Goal: Task Accomplishment & Management: Use online tool/utility

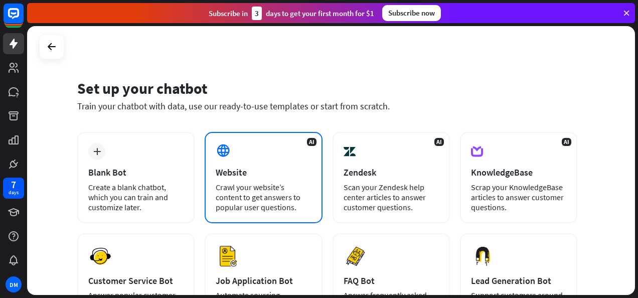
click at [244, 164] on div "AI Website Crawl your website’s content to get answers to popular user question…" at bounding box center [263, 177] width 117 height 91
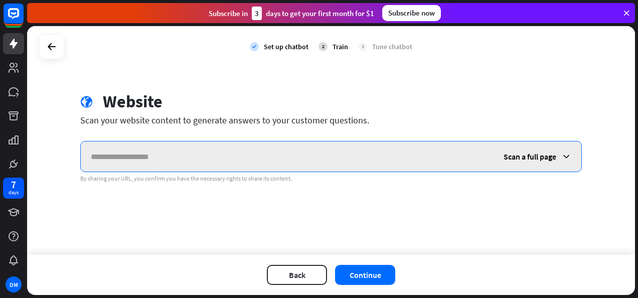
click at [233, 157] on input "text" at bounding box center [287, 156] width 413 height 30
paste input "**********"
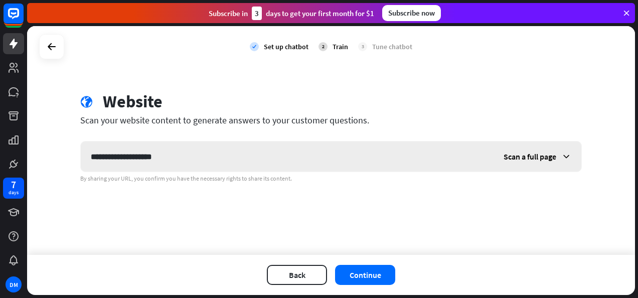
click at [527, 155] on span "Scan a full page" at bounding box center [529, 156] width 53 height 10
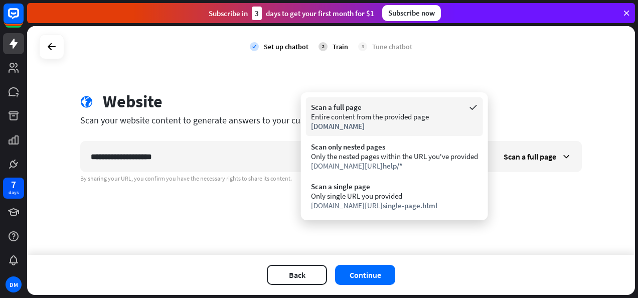
click at [409, 106] on div "Scan a full page" at bounding box center [394, 107] width 167 height 10
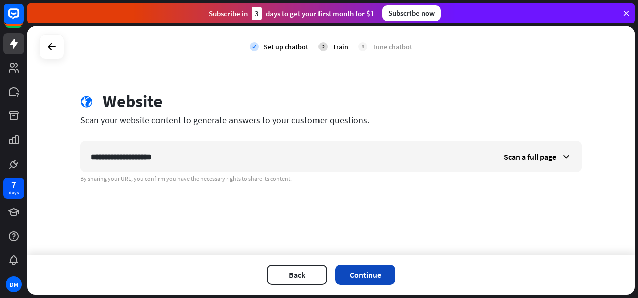
click at [358, 273] on button "Continue" at bounding box center [365, 275] width 60 height 20
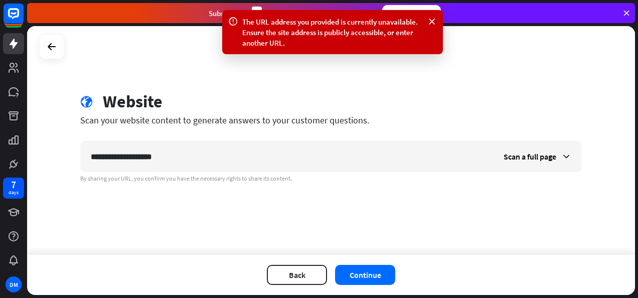
click at [135, 74] on div "**********" at bounding box center [331, 140] width 608 height 229
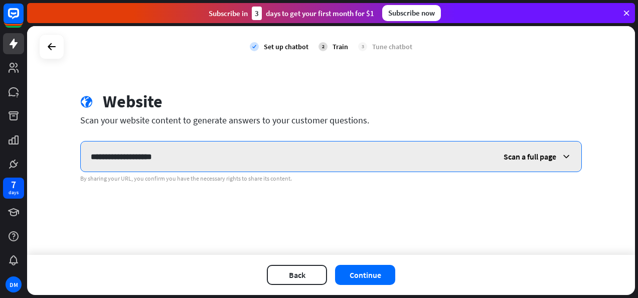
click at [249, 150] on input "**********" at bounding box center [287, 156] width 413 height 30
type input "*"
paste input "**********"
type input "**********"
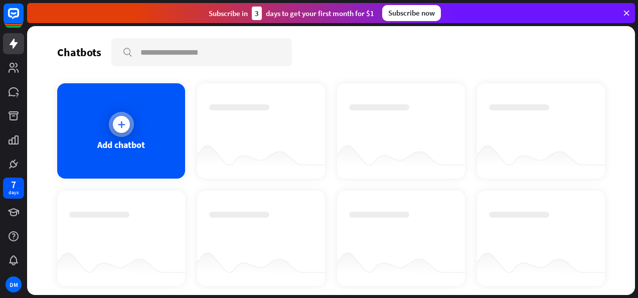
click at [136, 117] on div "Add chatbot" at bounding box center [121, 130] width 128 height 95
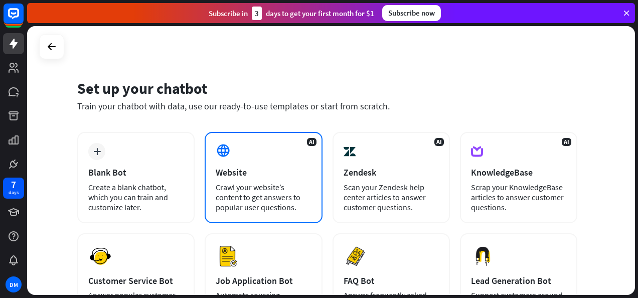
click at [249, 172] on div "Website" at bounding box center [263, 172] width 95 height 12
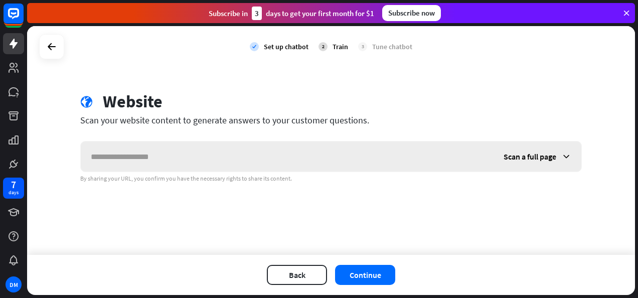
click at [270, 157] on input "text" at bounding box center [287, 156] width 413 height 30
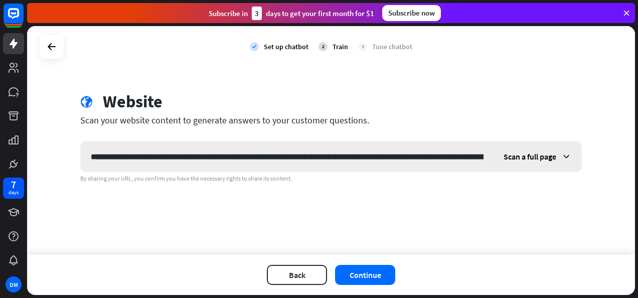
scroll to position [0, 395]
type input "**********"
click at [559, 151] on div "Scan a full page" at bounding box center [537, 156] width 88 height 30
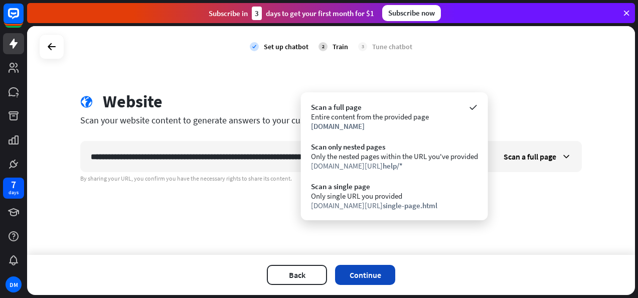
click at [379, 277] on button "Continue" at bounding box center [365, 275] width 60 height 20
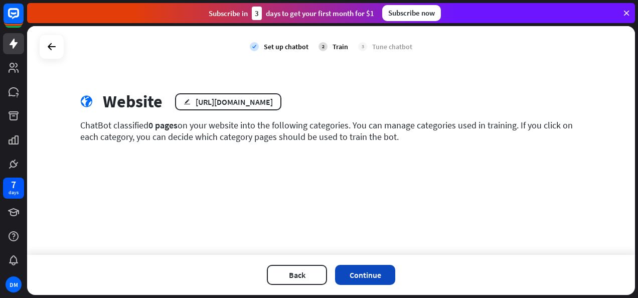
click at [365, 268] on button "Continue" at bounding box center [365, 275] width 60 height 20
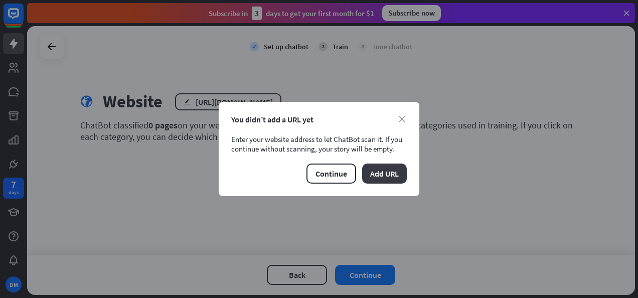
click at [382, 170] on button "Add URL" at bounding box center [384, 173] width 45 height 20
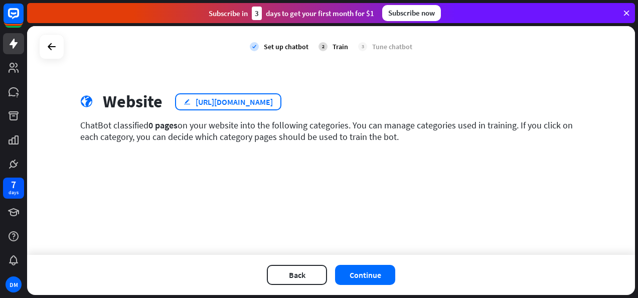
click at [256, 97] on div "[URL][DOMAIN_NAME]" at bounding box center [234, 102] width 77 height 10
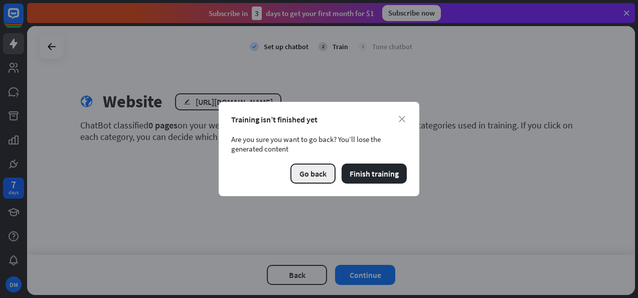
click at [318, 168] on button "Go back" at bounding box center [312, 173] width 45 height 20
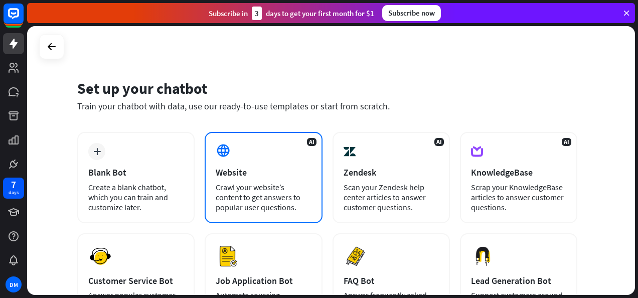
click at [279, 168] on div "Website" at bounding box center [263, 172] width 95 height 12
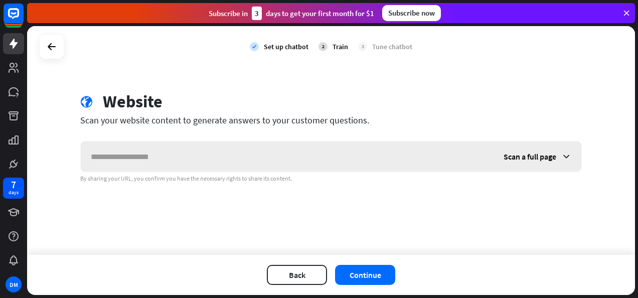
click at [277, 163] on input "text" at bounding box center [287, 156] width 413 height 30
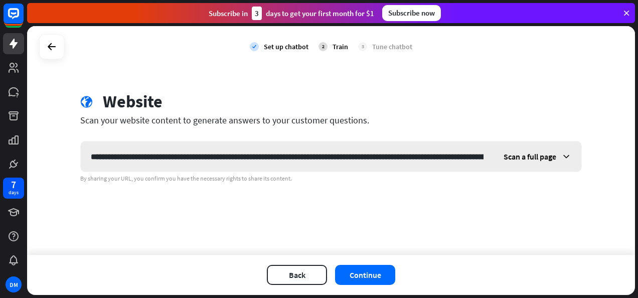
scroll to position [0, 395]
type input "**********"
click at [356, 271] on button "Continue" at bounding box center [365, 275] width 60 height 20
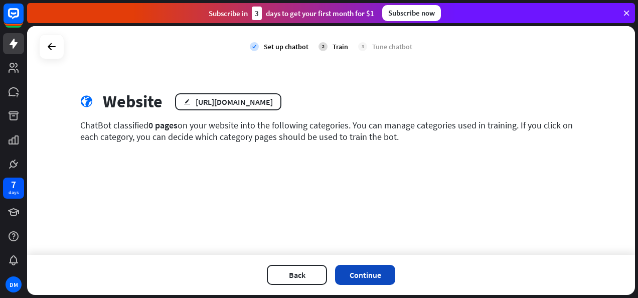
click at [357, 274] on button "Continue" at bounding box center [365, 275] width 60 height 20
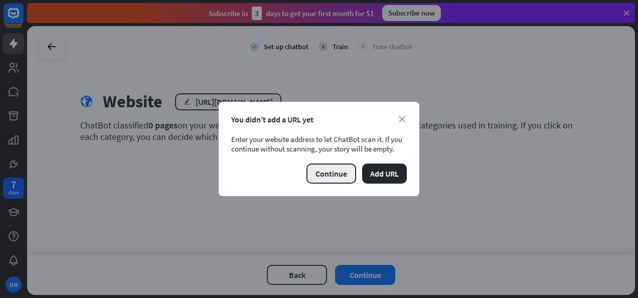
click at [324, 167] on button "Continue" at bounding box center [331, 173] width 50 height 20
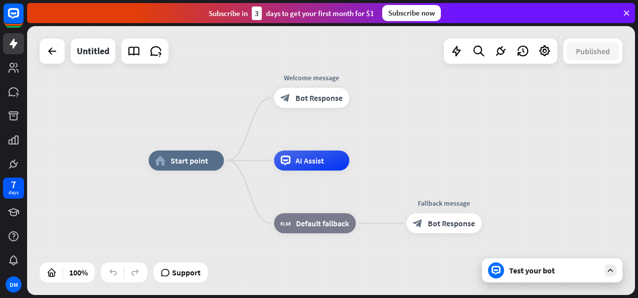
click at [503, 265] on div "Test your bot" at bounding box center [552, 270] width 140 height 24
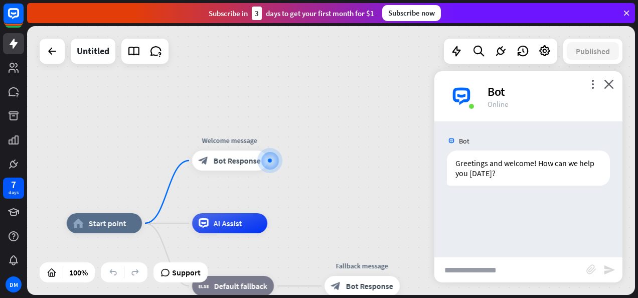
click at [485, 269] on input "text" at bounding box center [510, 269] width 152 height 25
click at [481, 275] on input "text" at bounding box center [510, 269] width 152 height 25
type input "**********"
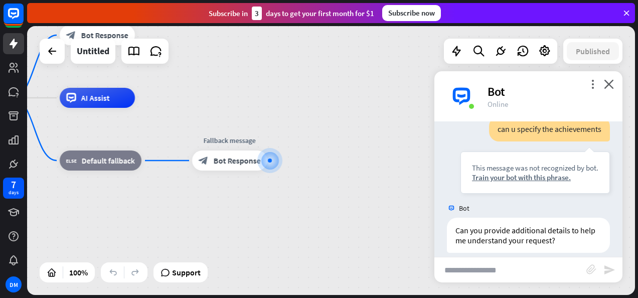
scroll to position [103, 0]
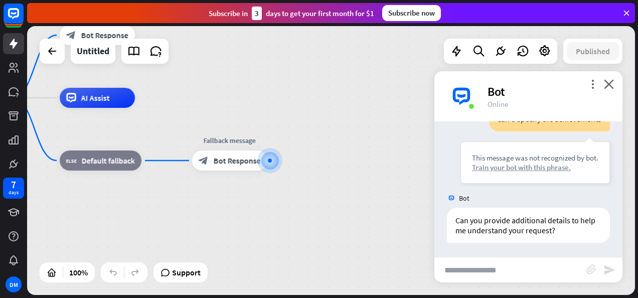
click at [515, 167] on div "Train your bot with this phrase." at bounding box center [535, 167] width 126 height 10
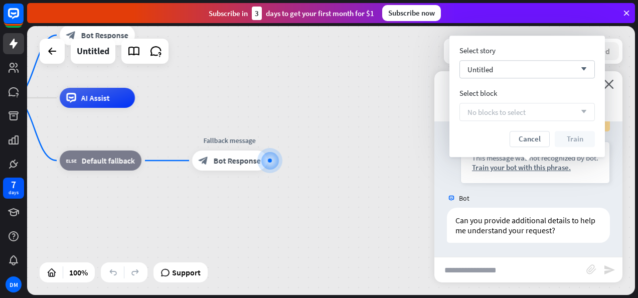
click at [522, 117] on div "No blocks to select arrow_down" at bounding box center [526, 112] width 135 height 18
click at [508, 71] on div "Untitled arrow_down" at bounding box center [526, 69] width 135 height 18
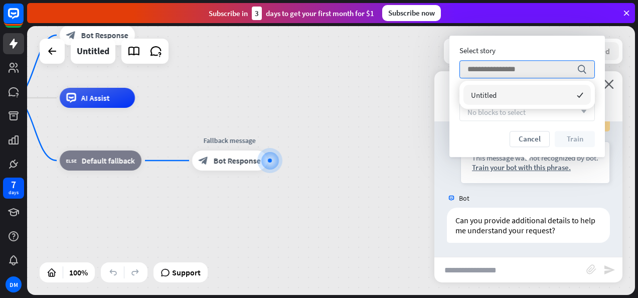
click at [508, 88] on div "Untitled checked" at bounding box center [526, 95] width 127 height 20
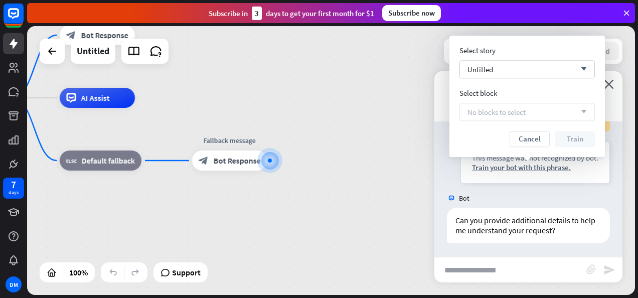
click at [396, 93] on div "home_2 Start point Welcome message block_bot_response Bot Response AI Assist bl…" at bounding box center [331, 160] width 608 height 269
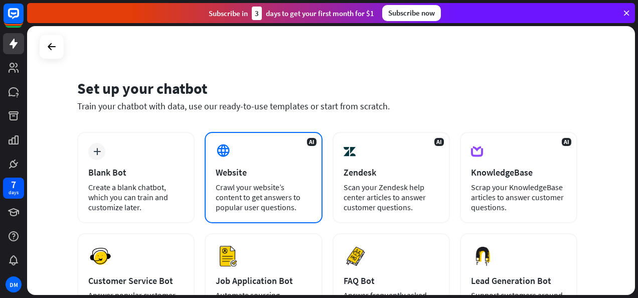
click at [222, 172] on div "Website" at bounding box center [263, 172] width 95 height 12
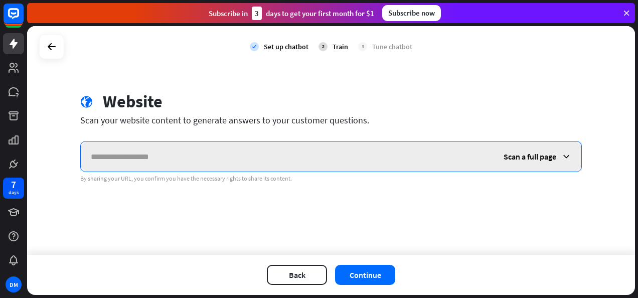
click at [209, 157] on input "text" at bounding box center [287, 156] width 413 height 30
paste input "**********"
type input "**********"
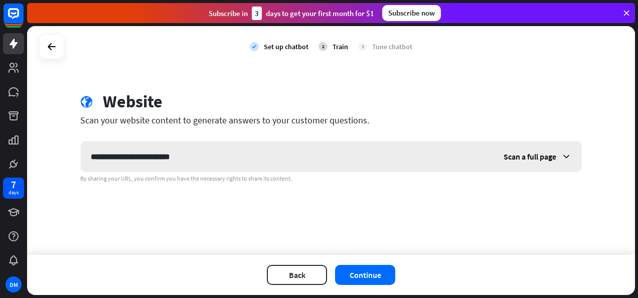
click at [555, 152] on span "Scan a full page" at bounding box center [529, 156] width 53 height 10
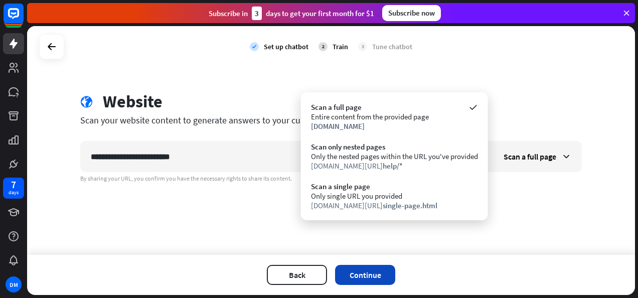
click at [374, 272] on button "Continue" at bounding box center [365, 275] width 60 height 20
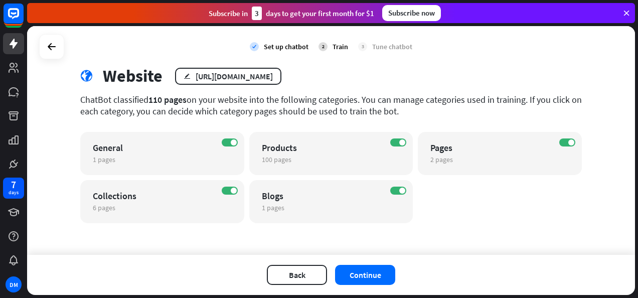
scroll to position [26, 0]
click at [362, 278] on button "Continue" at bounding box center [365, 275] width 60 height 20
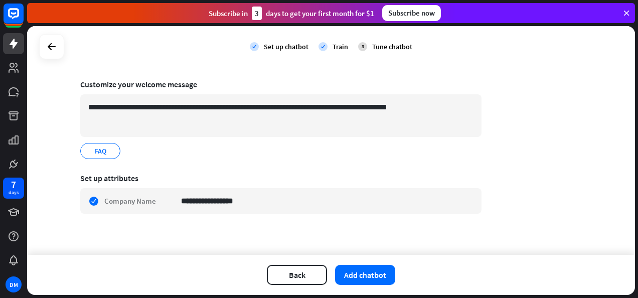
scroll to position [65, 0]
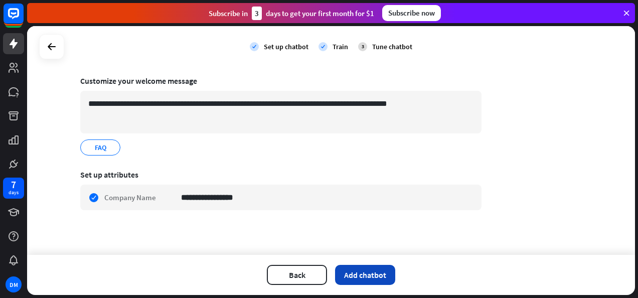
click at [349, 273] on button "Add chatbot" at bounding box center [365, 275] width 60 height 20
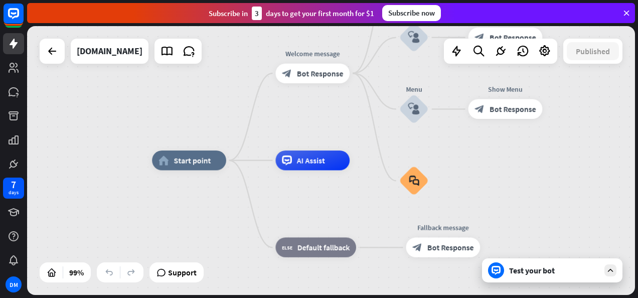
click at [536, 275] on div "Test your bot" at bounding box center [554, 270] width 90 height 10
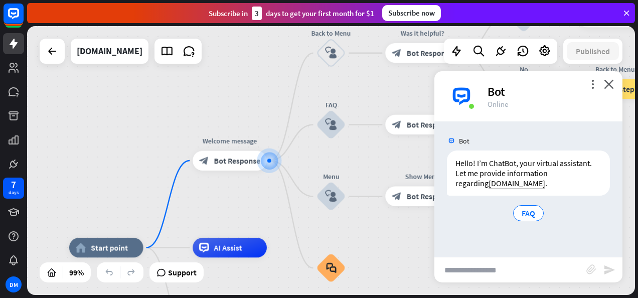
click at [494, 271] on input "text" at bounding box center [510, 269] width 152 height 25
type input "**********"
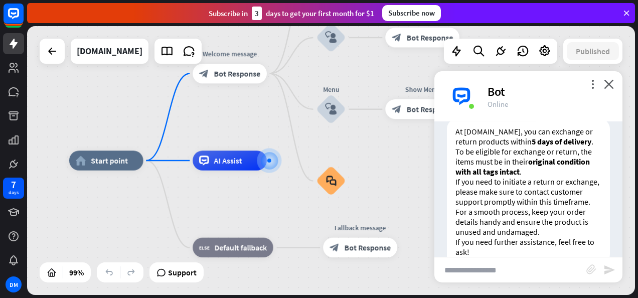
scroll to position [182, 0]
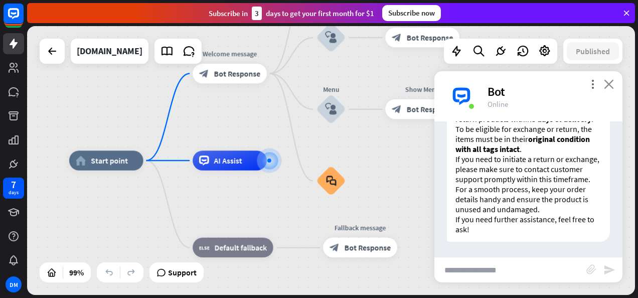
click at [607, 81] on icon "close" at bounding box center [609, 84] width 10 height 10
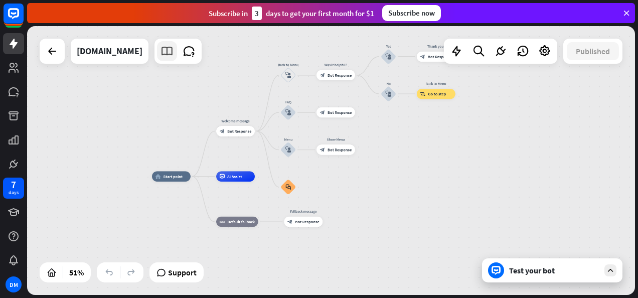
click at [171, 51] on icon at bounding box center [166, 51] width 13 height 13
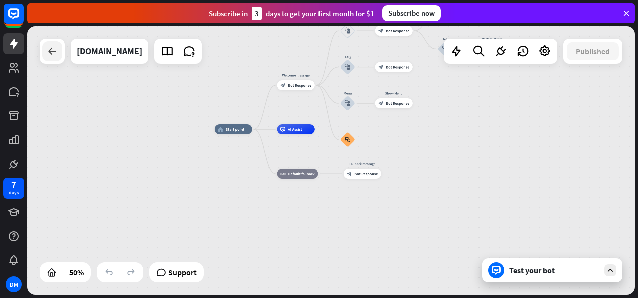
click at [59, 42] on div at bounding box center [52, 51] width 20 height 20
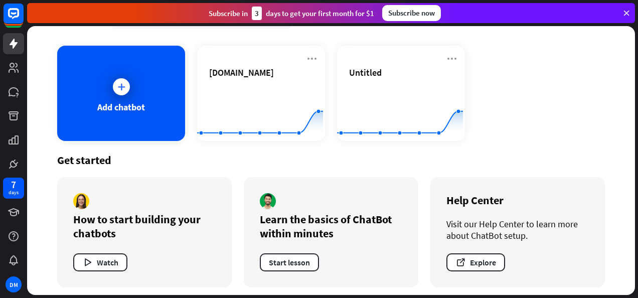
scroll to position [42, 0]
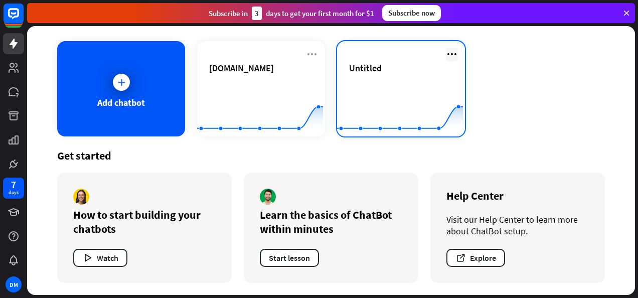
click at [446, 53] on icon at bounding box center [452, 54] width 12 height 12
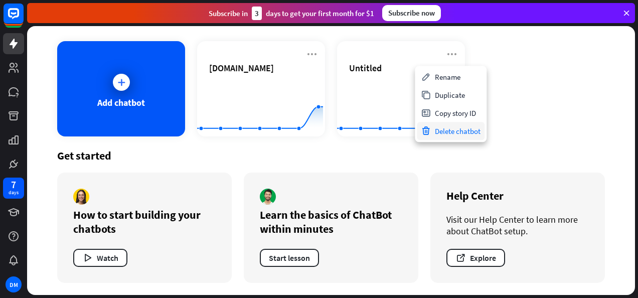
click at [446, 132] on div "Delete chatbot" at bounding box center [451, 131] width 68 height 18
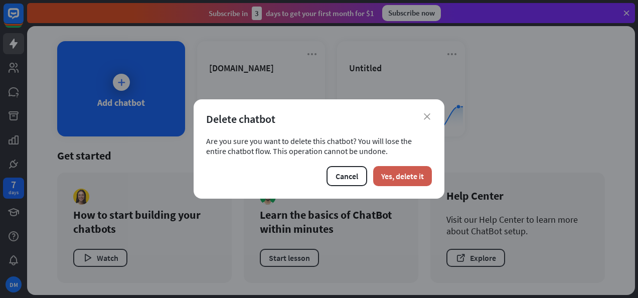
click at [401, 173] on button "Yes, delete it" at bounding box center [402, 176] width 59 height 20
